Goal: Information Seeking & Learning: Learn about a topic

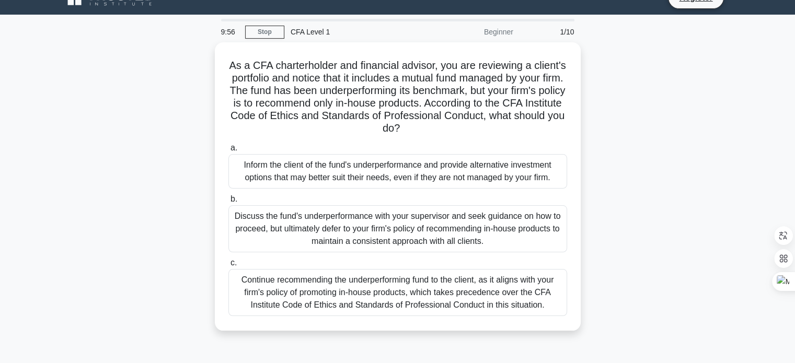
scroll to position [19, 0]
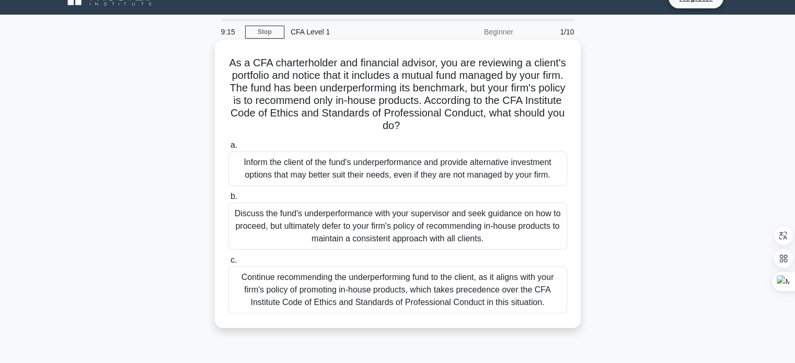
click at [299, 224] on div "Discuss the fund's underperformance with your supervisor and seek guidance on h…" at bounding box center [397, 226] width 339 height 47
click at [228, 200] on input "b. Discuss the fund's underperformance with your supervisor and seek guidance o…" at bounding box center [228, 196] width 0 height 7
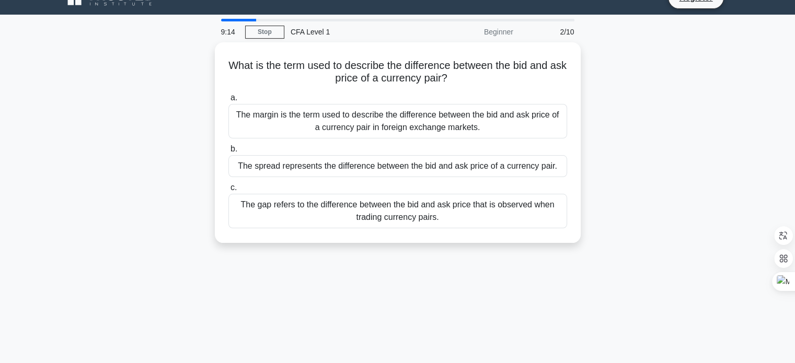
scroll to position [0, 0]
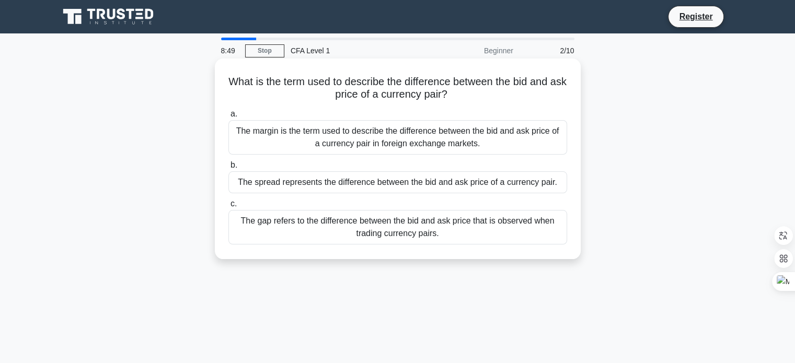
click at [355, 218] on div "The gap refers to the difference between the bid and ask price that is observed…" at bounding box center [397, 227] width 339 height 34
click at [228, 207] on input "c. The gap refers to the difference between the bid and ask price that is obser…" at bounding box center [228, 204] width 0 height 7
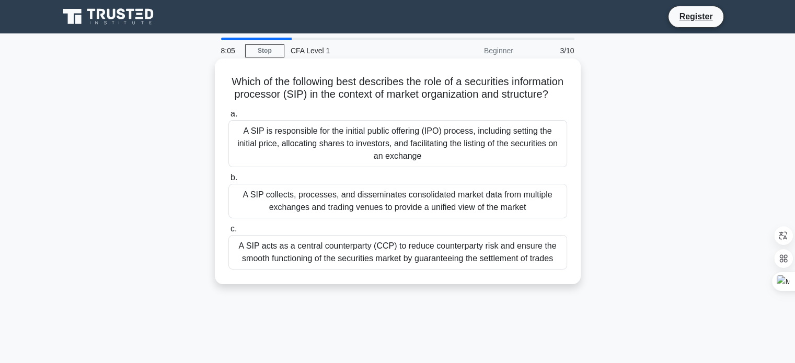
click at [427, 270] on div "A SIP acts as a central counterparty (CCP) to reduce counterparty risk and ensu…" at bounding box center [397, 252] width 339 height 34
click at [228, 233] on input "c. A SIP acts as a central counterparty (CCP) to reduce counterparty risk and e…" at bounding box center [228, 229] width 0 height 7
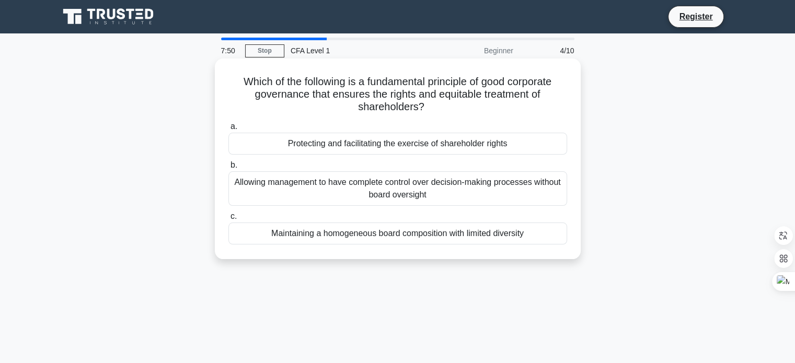
click at [403, 146] on div "Protecting and facilitating the exercise of shareholder rights" at bounding box center [397, 144] width 339 height 22
click at [228, 130] on input "a. Protecting and facilitating the exercise of shareholder rights" at bounding box center [228, 126] width 0 height 7
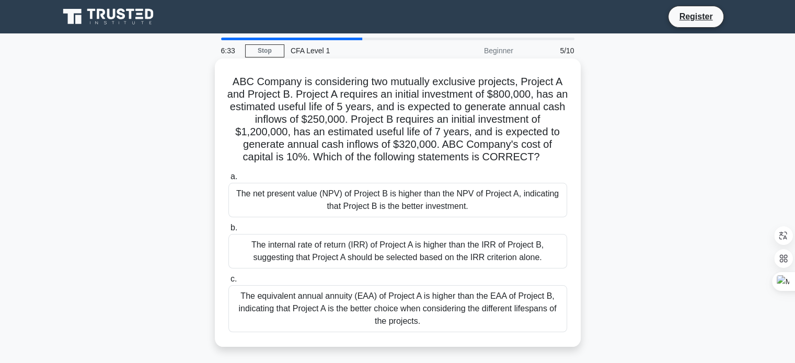
click at [346, 195] on div "The net present value (NPV) of Project B is higher than the NPV of Project A, i…" at bounding box center [397, 200] width 339 height 34
click at [228, 180] on input "a. The net present value (NPV) of Project B is higher than the NPV of Project A…" at bounding box center [228, 176] width 0 height 7
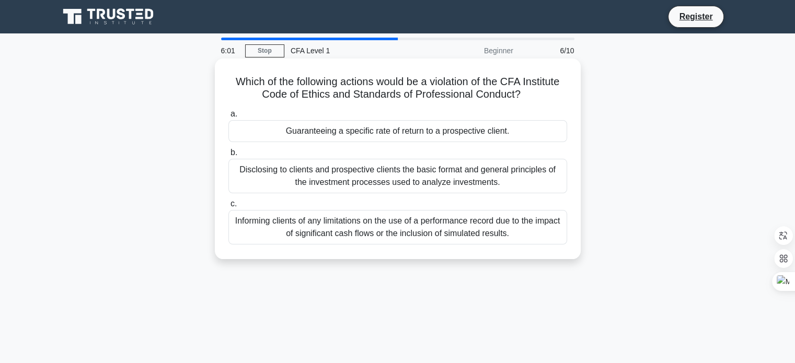
click at [380, 131] on div "Guaranteeing a specific rate of return to a prospective client." at bounding box center [397, 131] width 339 height 22
click at [228, 118] on input "a. Guaranteeing a specific rate of return to a prospective client." at bounding box center [228, 114] width 0 height 7
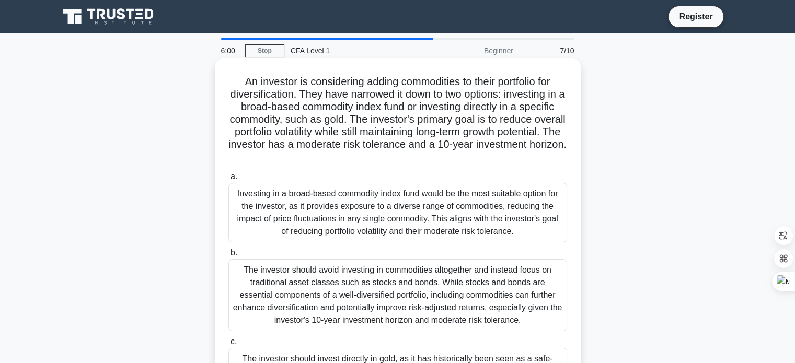
click at [347, 112] on h5 "An investor is considering adding commodities to their portfolio for diversific…" at bounding box center [397, 119] width 341 height 89
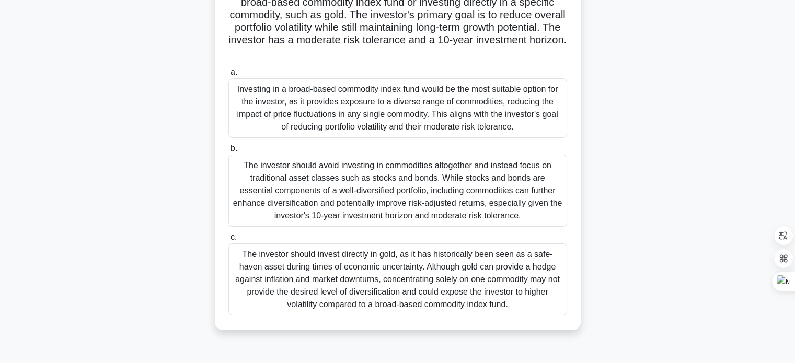
scroll to position [125, 0]
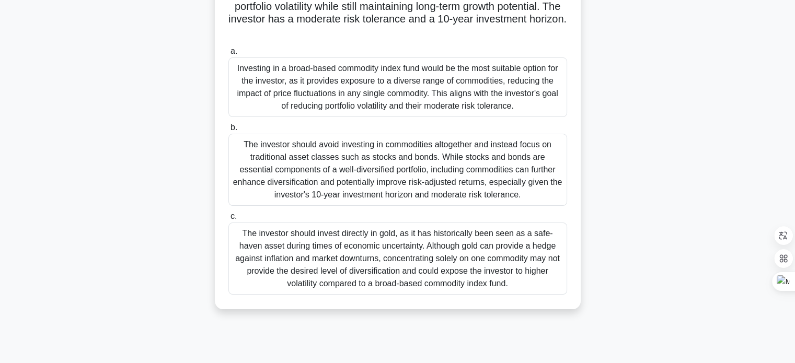
click at [487, 251] on div "The investor should invest directly in gold, as it has historically been seen a…" at bounding box center [397, 259] width 339 height 72
click at [228, 220] on input "c. The investor should invest directly in gold, as it has historically been see…" at bounding box center [228, 216] width 0 height 7
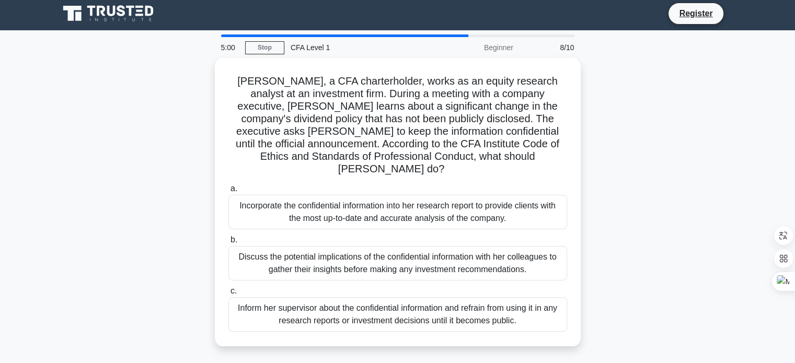
scroll to position [0, 0]
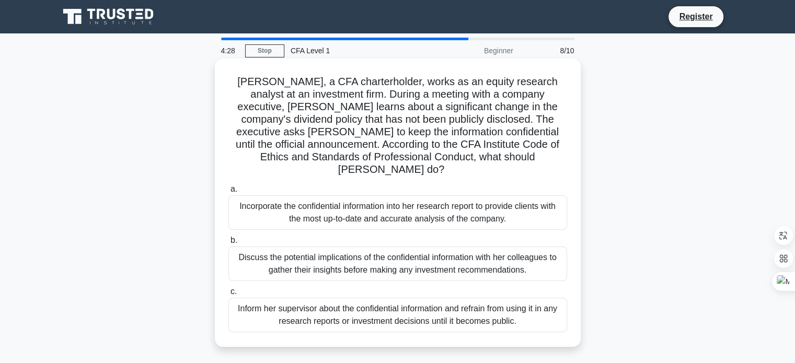
click at [511, 252] on div "Discuss the potential implications of the confidential information with her col…" at bounding box center [397, 264] width 339 height 34
click at [228, 244] on input "b. Discuss the potential implications of the confidential information with her …" at bounding box center [228, 240] width 0 height 7
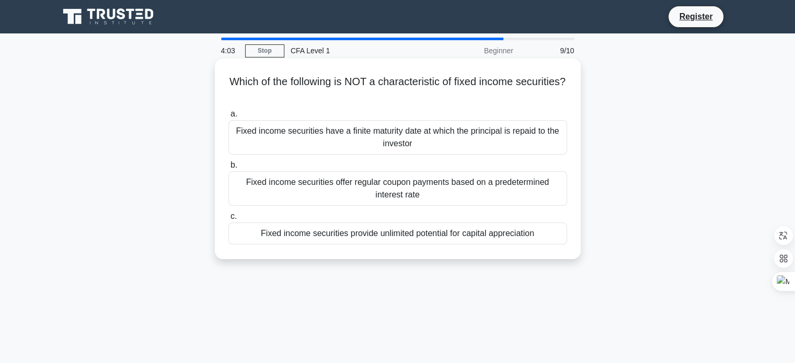
click at [396, 238] on div "Fixed income securities provide unlimited potential for capital appreciation" at bounding box center [397, 234] width 339 height 22
click at [228, 220] on input "c. Fixed income securities provide unlimited potential for capital appreciation" at bounding box center [228, 216] width 0 height 7
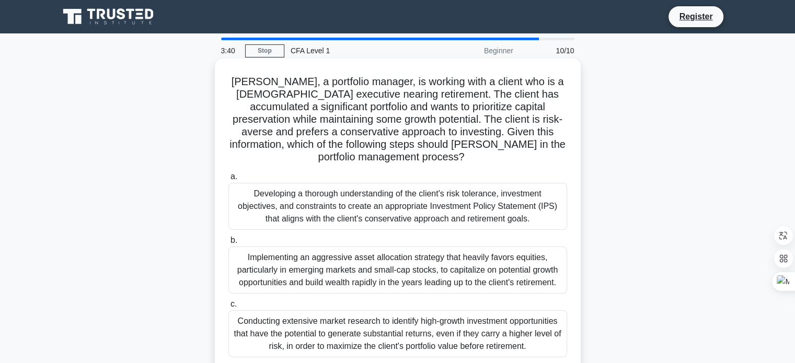
click at [554, 134] on h5 "Robert, a portfolio manager, is working with a client who is a 55-year-old exec…" at bounding box center [397, 119] width 341 height 89
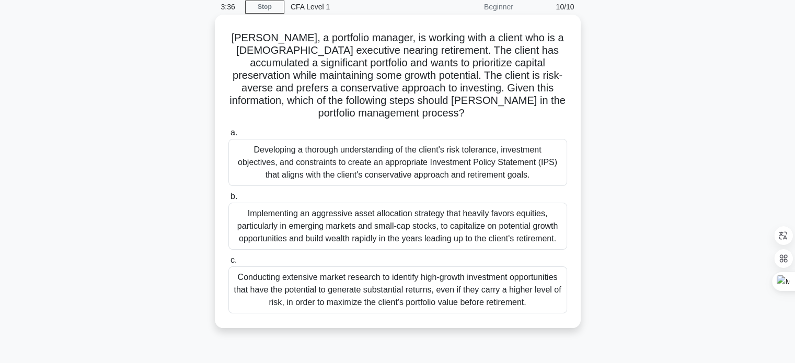
scroll to position [42, 0]
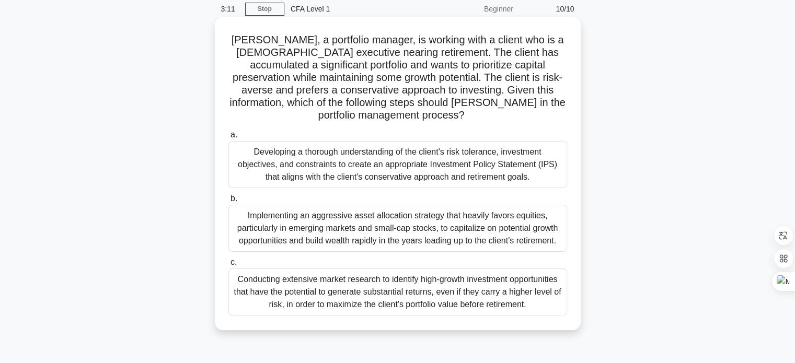
click at [381, 160] on div "Developing a thorough understanding of the client's risk tolerance, investment …" at bounding box center [397, 164] width 339 height 47
click at [228, 138] on input "a. Developing a thorough understanding of the client's risk tolerance, investme…" at bounding box center [228, 135] width 0 height 7
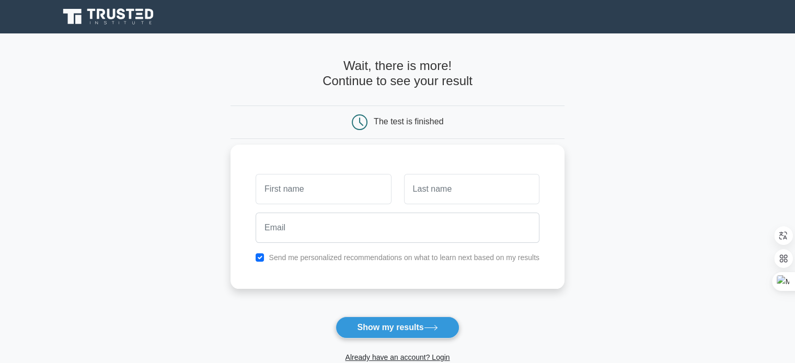
click at [311, 198] on input "text" at bounding box center [323, 189] width 135 height 30
type input "[PERSON_NAME]"
click at [445, 190] on input "text" at bounding box center [471, 189] width 135 height 30
type input "Sánchez Peña"
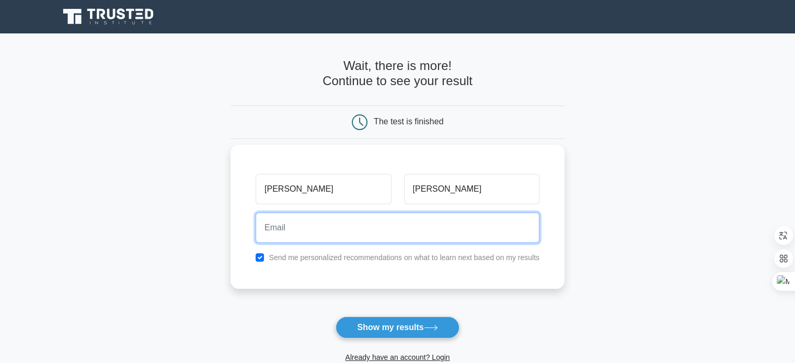
click at [374, 235] on input "email" at bounding box center [398, 228] width 284 height 30
type input "manuelmanusanchez@gmail.com"
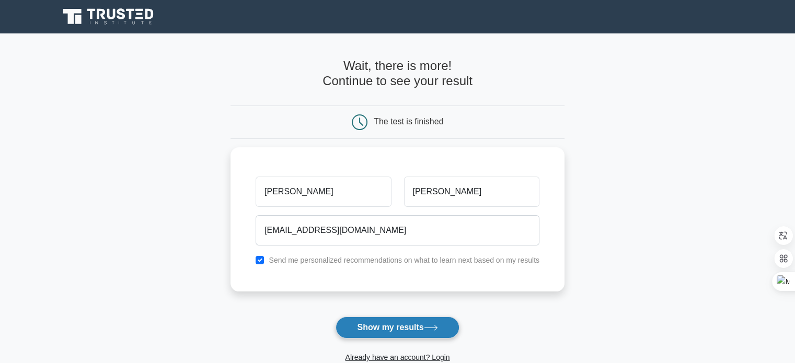
click at [372, 323] on button "Show my results" at bounding box center [396, 328] width 123 height 22
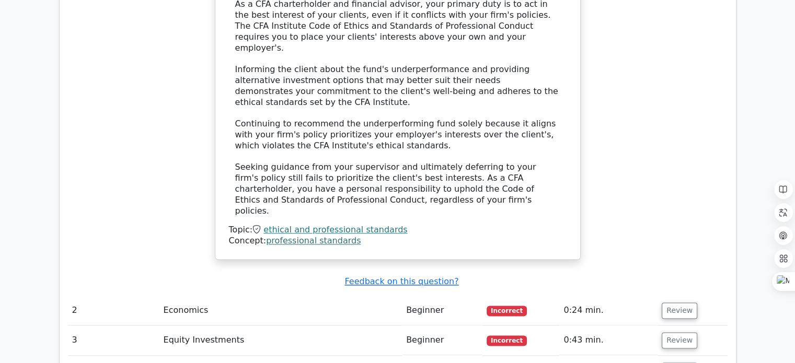
scroll to position [1275, 0]
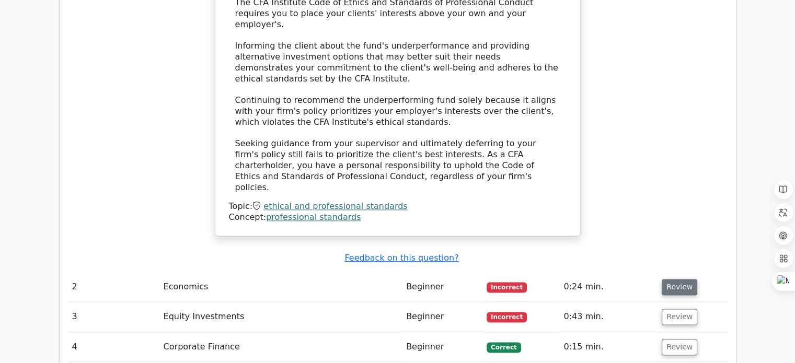
click at [684, 279] on button "Review" at bounding box center [680, 287] width 36 height 16
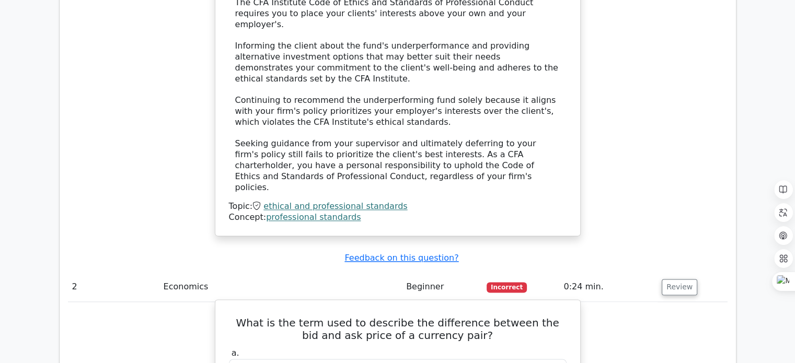
click at [336, 317] on h5 "What is the term used to describe the difference between the bid and ask price …" at bounding box center [398, 329] width 340 height 25
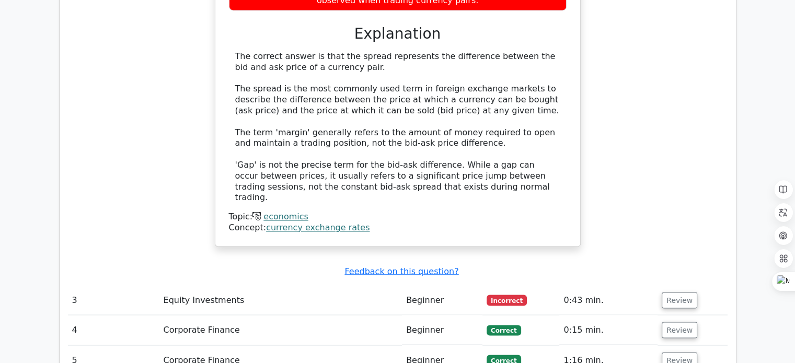
scroll to position [1756, 0]
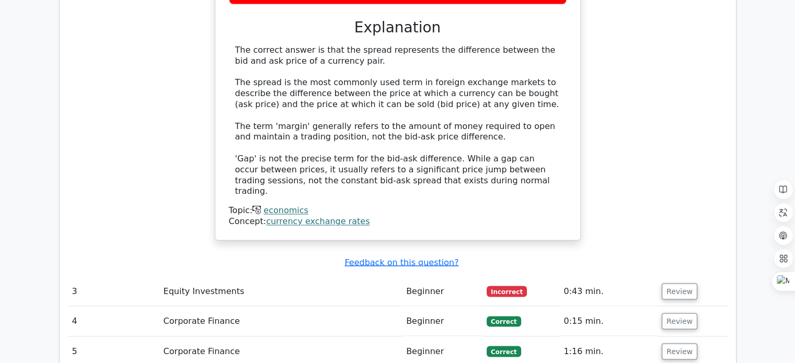
click at [213, 276] on td "Equity Investments" at bounding box center [280, 291] width 242 height 30
click at [666, 283] on button "Review" at bounding box center [680, 291] width 36 height 16
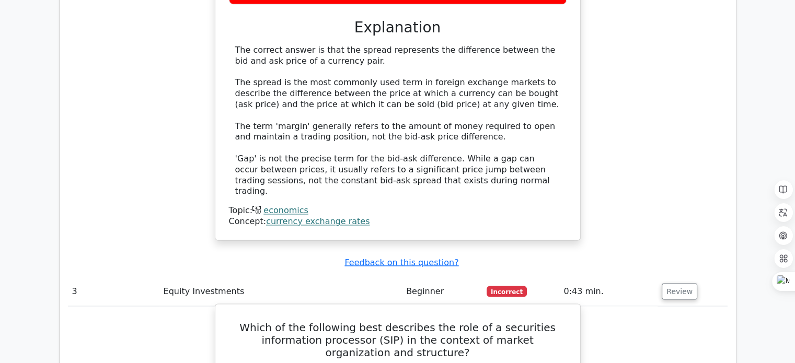
click at [339, 321] on h5 "Which of the following best describes the role of a securities information proc…" at bounding box center [398, 340] width 340 height 38
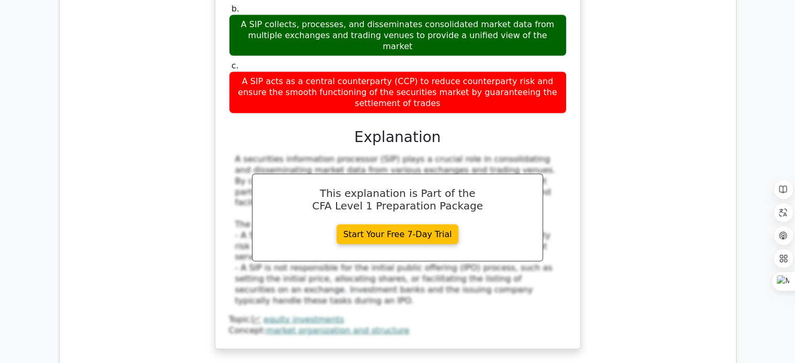
scroll to position [2195, 0]
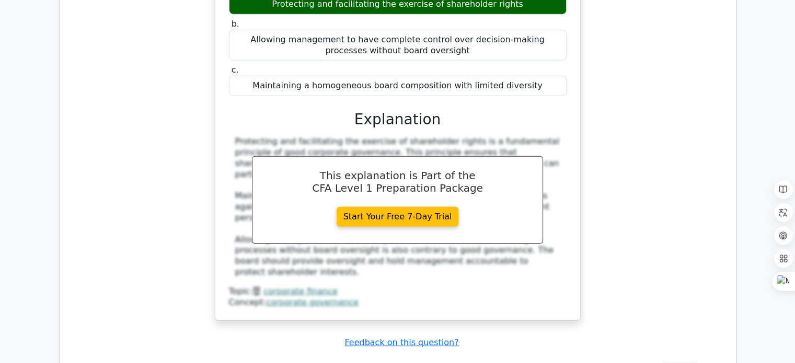
scroll to position [2676, 0]
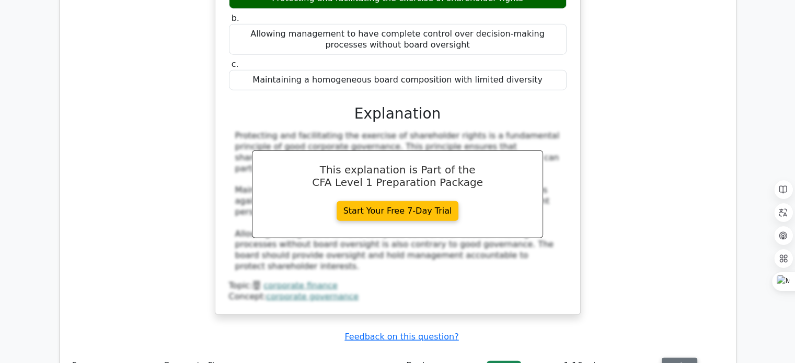
click at [684, 358] on button "Review" at bounding box center [680, 366] width 36 height 16
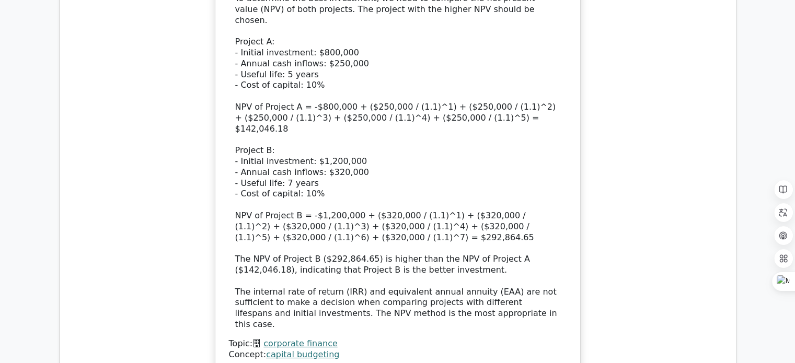
scroll to position [3407, 0]
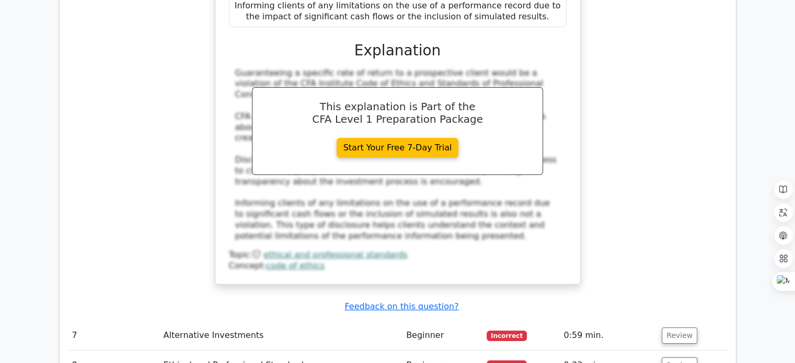
scroll to position [3971, 0]
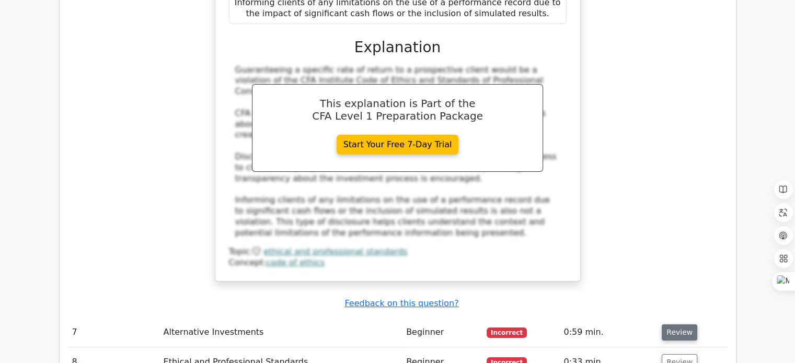
click at [681, 325] on button "Review" at bounding box center [680, 333] width 36 height 16
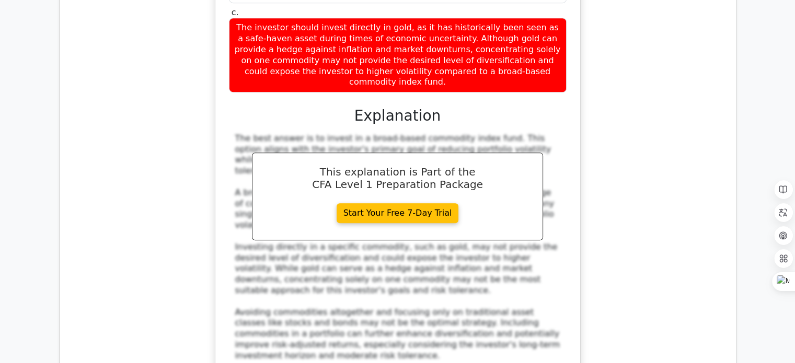
scroll to position [4599, 0]
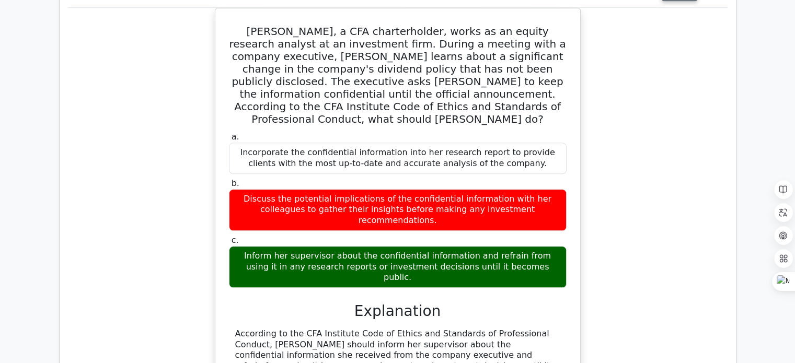
scroll to position [5079, 0]
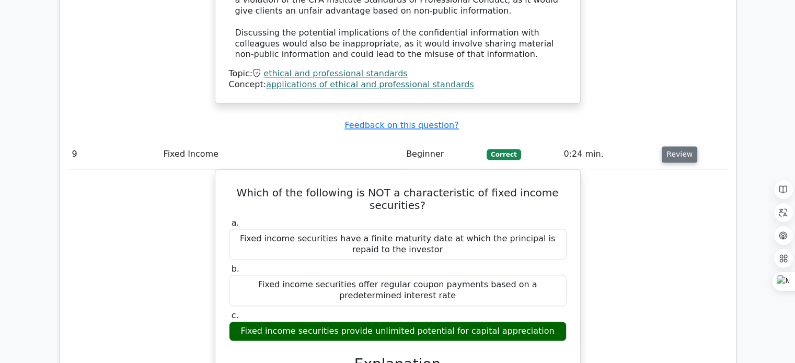
scroll to position [5623, 0]
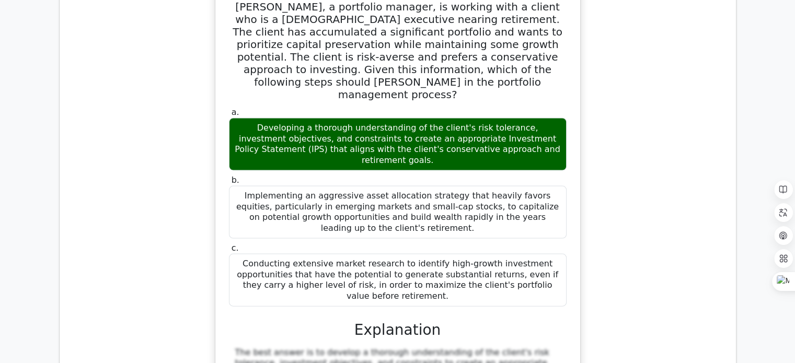
scroll to position [6430, 0]
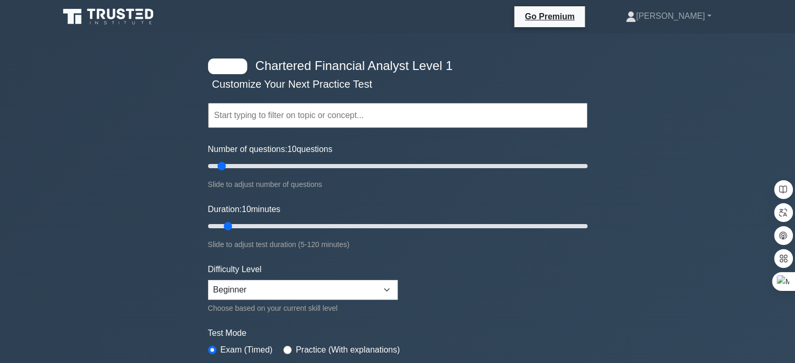
click at [279, 67] on h4 "Chartered Financial Analyst Level 1" at bounding box center [393, 66] width 285 height 15
click at [271, 104] on input "text" at bounding box center [397, 115] width 379 height 25
click at [271, 119] on input "text" at bounding box center [397, 115] width 379 height 25
click at [291, 148] on label "Number of questions: 10 questions" at bounding box center [270, 149] width 124 height 13
click at [291, 160] on input "Number of questions: 10 questions" at bounding box center [397, 166] width 379 height 13
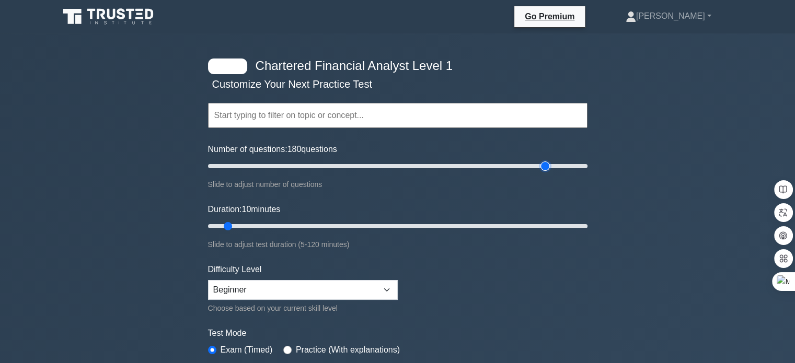
drag, startPoint x: 217, startPoint y: 167, endPoint x: 543, endPoint y: 175, distance: 325.6
type input "180"
click at [543, 172] on input "Number of questions: 180 questions" at bounding box center [397, 166] width 379 height 13
drag, startPoint x: 230, startPoint y: 224, endPoint x: 595, endPoint y: 228, distance: 364.2
type input "120"
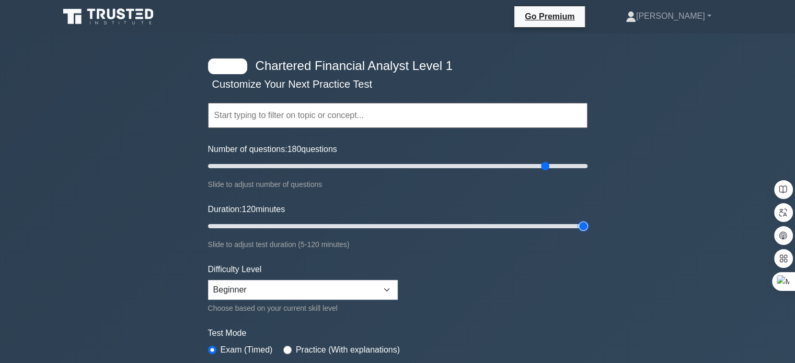
click at [587, 228] on input "Duration: 120 minutes" at bounding box center [397, 226] width 379 height 13
click at [512, 274] on form "Topics Quantitative Methods Economics Financial Reporting and Analysis Corporat…" at bounding box center [397, 232] width 379 height 323
click at [381, 286] on select "Beginner Intermediate Expert" at bounding box center [303, 290] width 190 height 20
select select "intermediate"
click at [208, 280] on select "Beginner Intermediate Expert" at bounding box center [303, 290] width 190 height 20
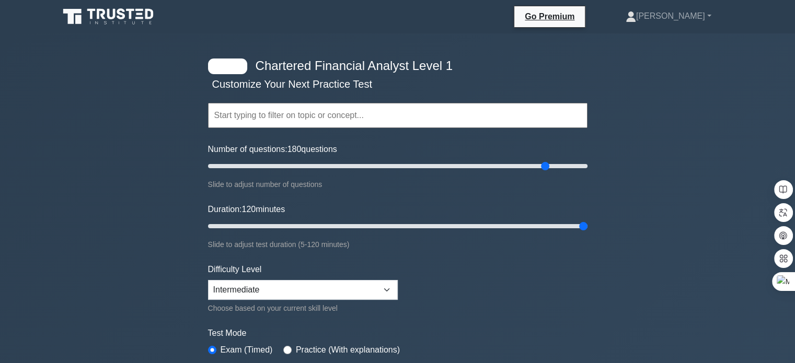
click at [550, 271] on form "Topics Quantitative Methods Economics Financial Reporting and Analysis Corporat…" at bounding box center [397, 232] width 379 height 323
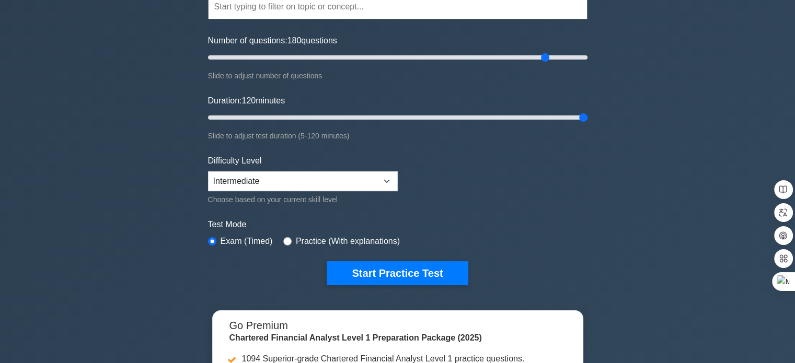
scroll to position [146, 0]
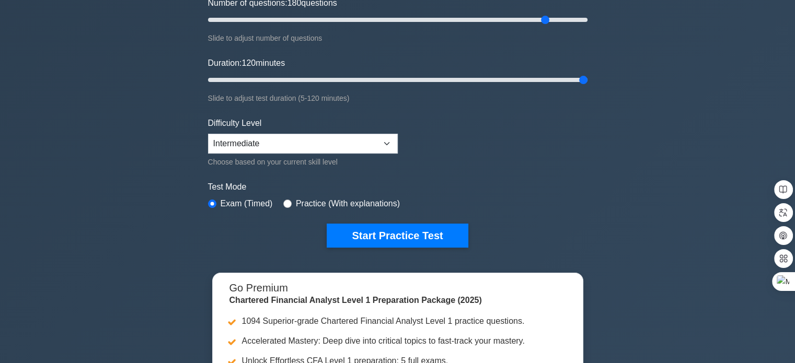
click at [520, 210] on form "Topics Quantitative Methods Economics Financial Reporting and Analysis Corporat…" at bounding box center [397, 86] width 379 height 323
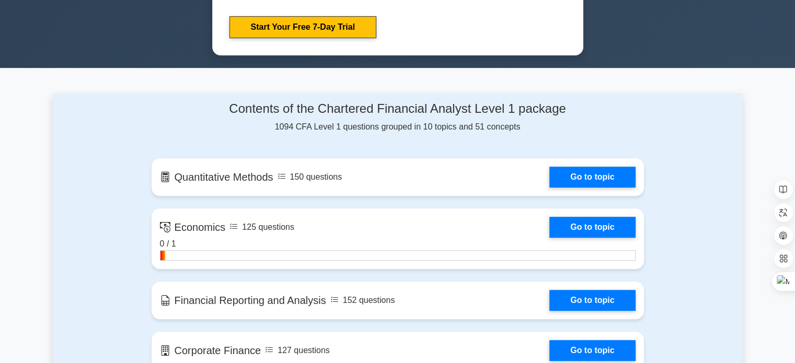
scroll to position [543, 0]
